Goal: Use online tool/utility: Utilize a website feature to perform a specific function

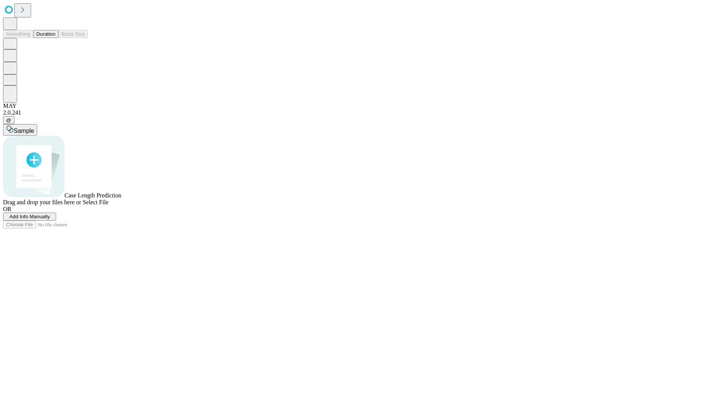
click at [55, 38] on button "Duration" at bounding box center [45, 34] width 25 height 8
click at [50, 219] on span "Add Info Manually" at bounding box center [29, 217] width 41 height 6
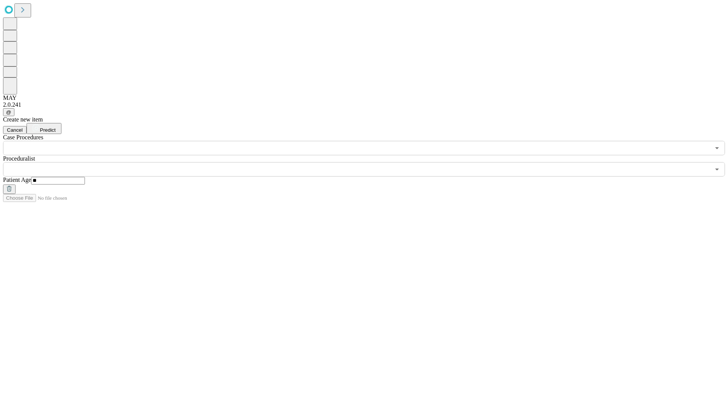
type input "**"
click at [369, 162] on input "text" at bounding box center [356, 169] width 707 height 14
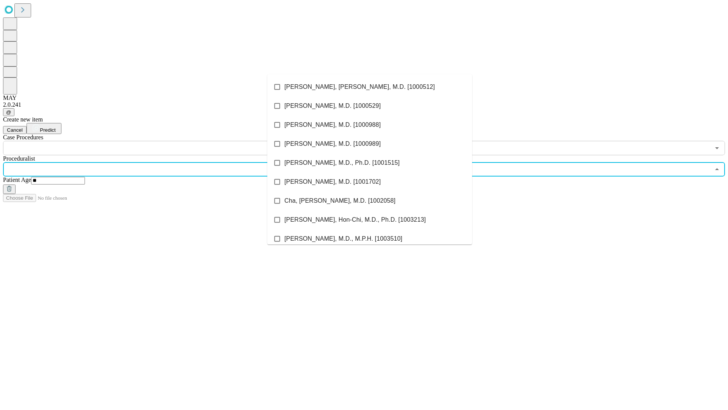
click at [370, 87] on li "[PERSON_NAME], [PERSON_NAME], M.D. [1000512]" at bounding box center [369, 86] width 205 height 19
click at [159, 141] on input "text" at bounding box center [356, 148] width 707 height 14
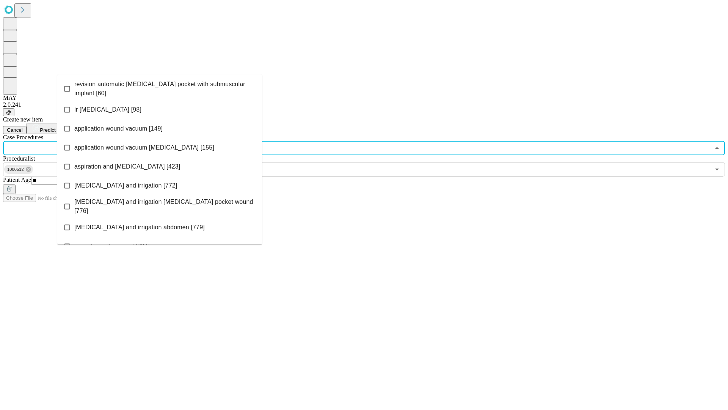
click at [160, 87] on span "revision automatic [MEDICAL_DATA] pocket with submuscular implant [60]" at bounding box center [165, 89] width 182 height 18
click at [55, 127] on span "Predict" at bounding box center [48, 130] width 16 height 6
